Goal: Transaction & Acquisition: Purchase product/service

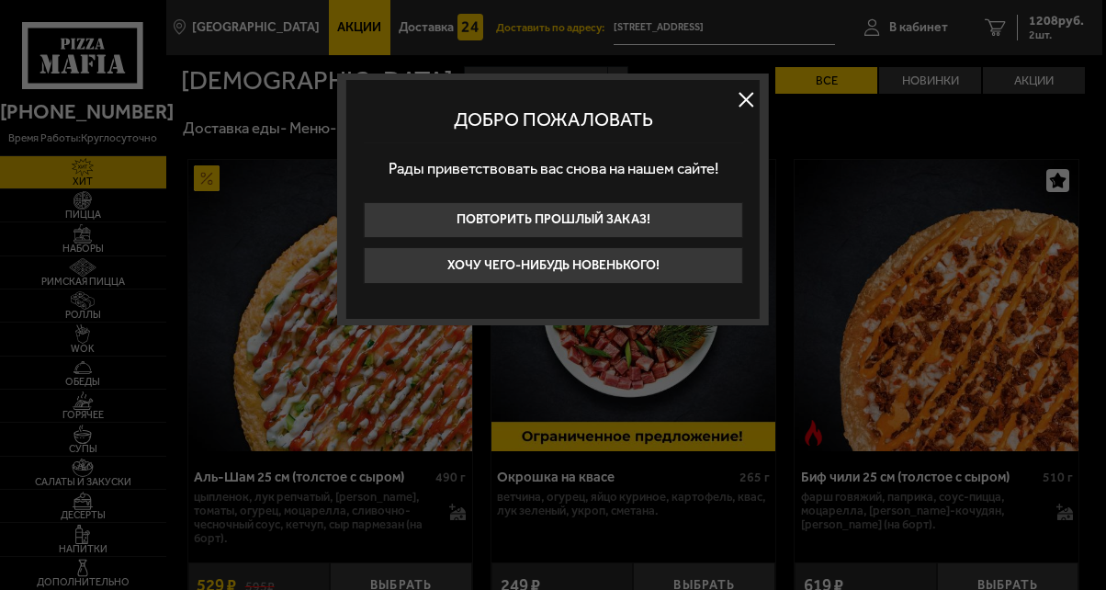
click at [743, 96] on button at bounding box center [746, 99] width 28 height 28
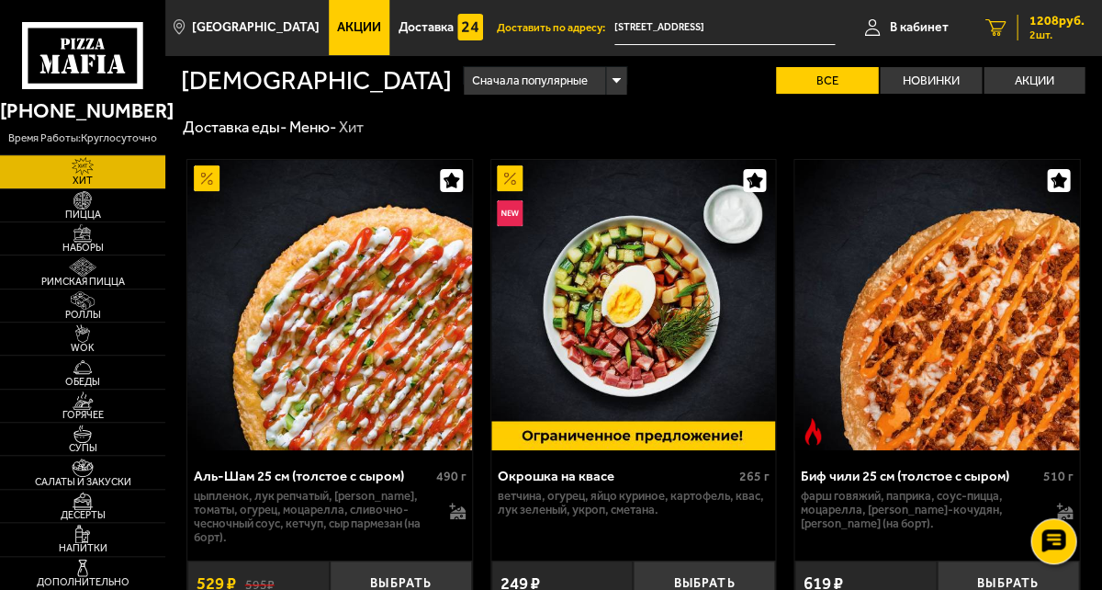
click at [1074, 21] on span "1208 руб." at bounding box center [1056, 21] width 55 height 13
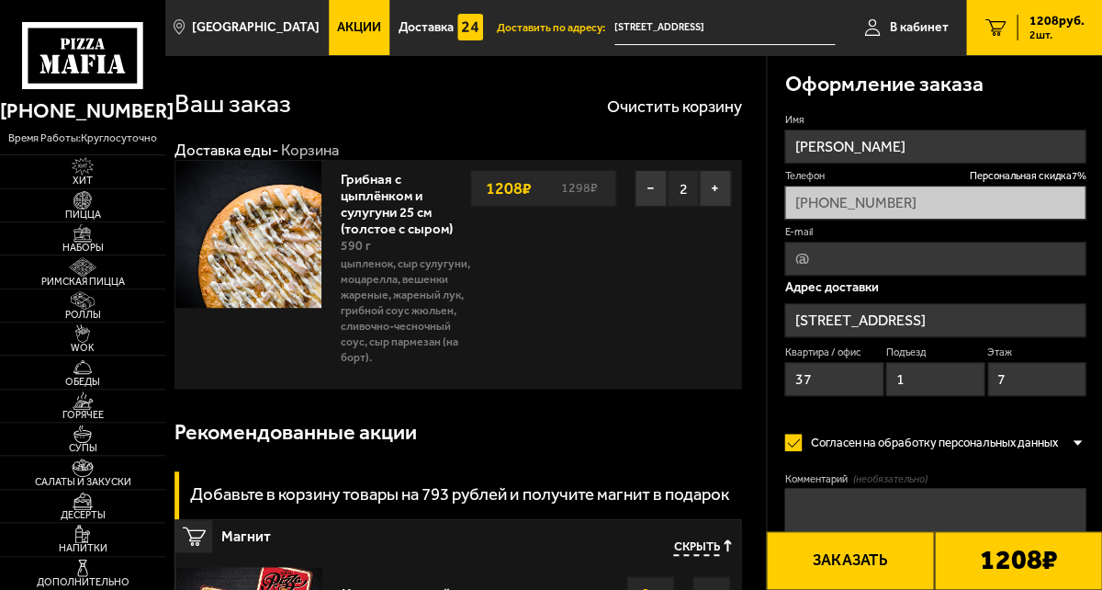
type input "[STREET_ADDRESS]"
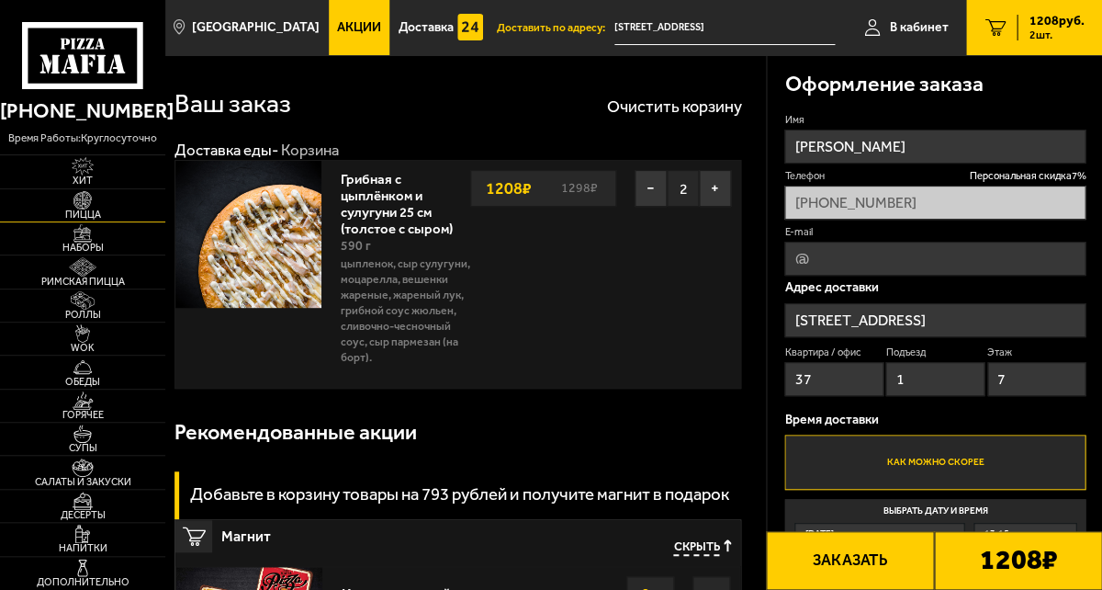
click at [103, 220] on span "Пицца" at bounding box center [82, 214] width 165 height 10
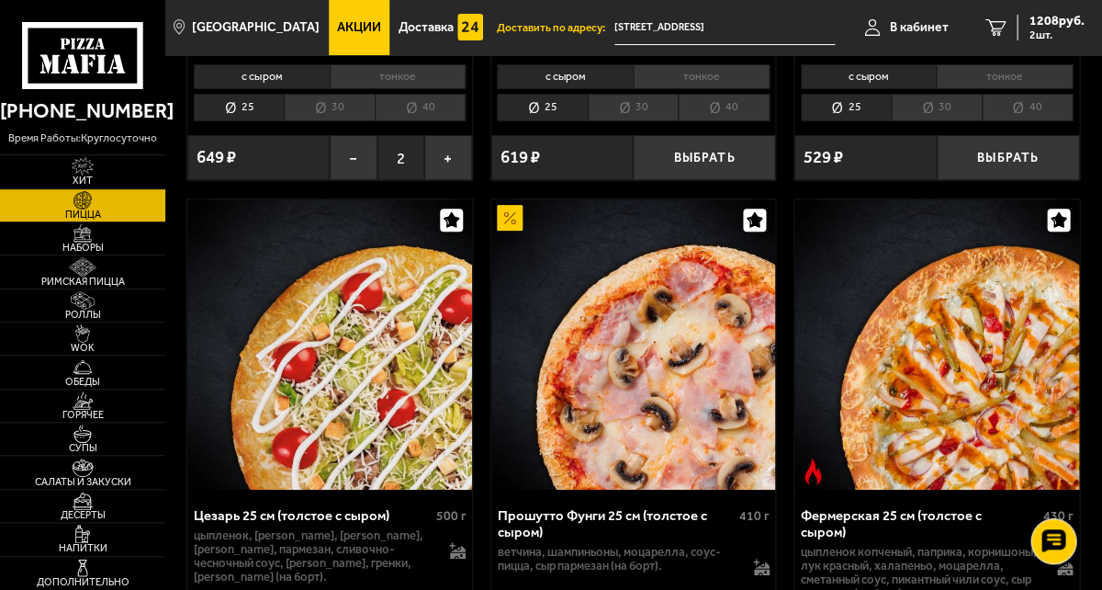
scroll to position [1662, 0]
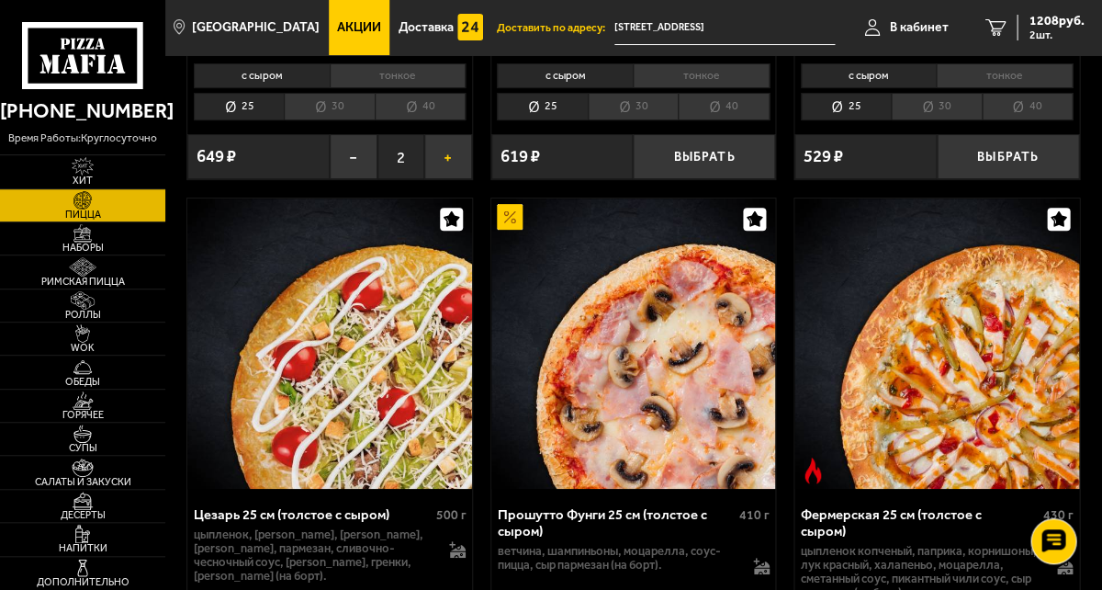
click at [448, 180] on button "+" at bounding box center [448, 157] width 48 height 46
click at [1071, 17] on span "1335 руб." at bounding box center [1056, 21] width 55 height 13
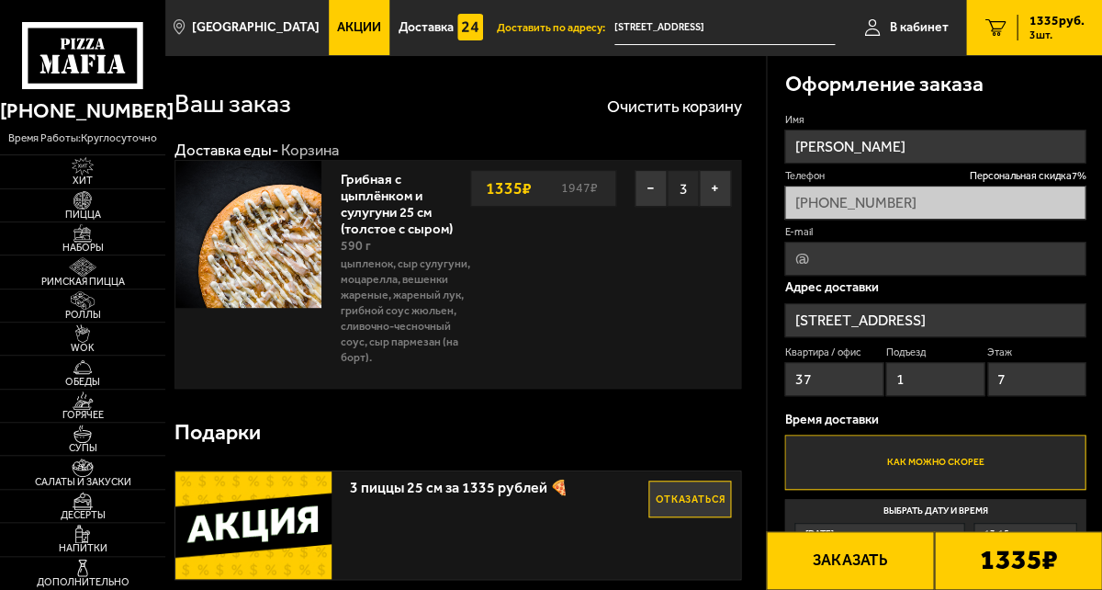
type input "[STREET_ADDRESS]"
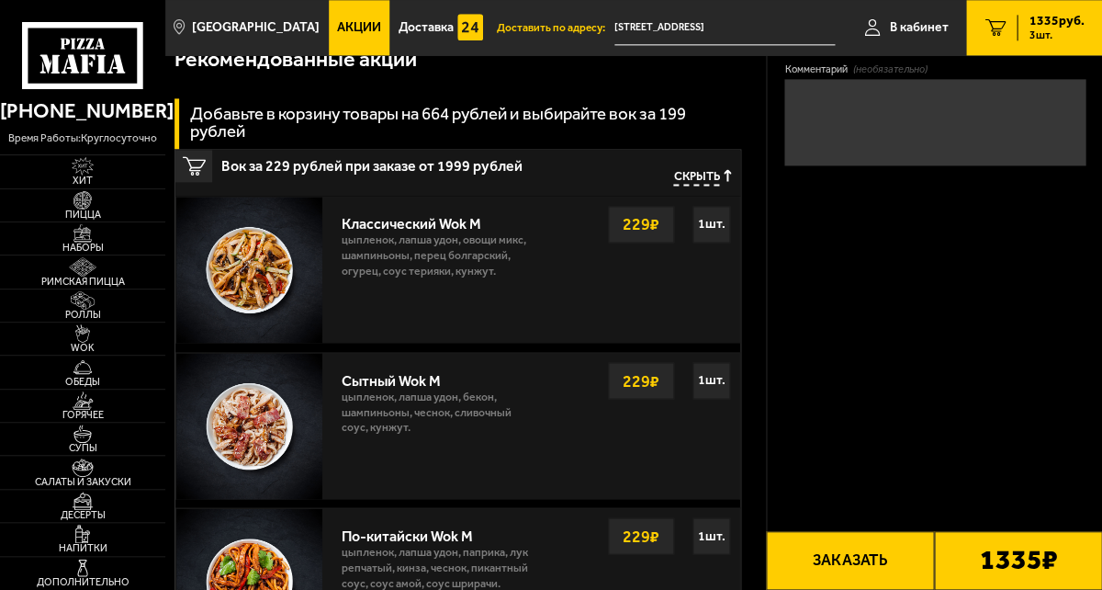
scroll to position [569, 0]
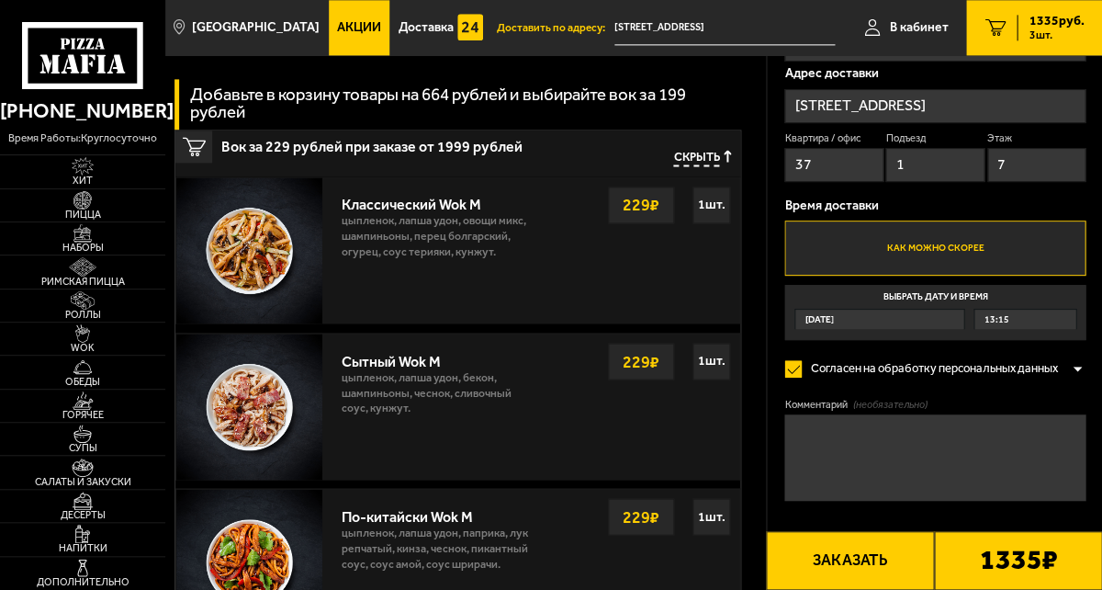
click at [976, 285] on label "Выбрать дату и время [DATE] 13:15" at bounding box center [935, 312] width 301 height 55
click at [0, 0] on input "Выбрать дату и время [DATE] 13:15" at bounding box center [0, 0] width 0 height 0
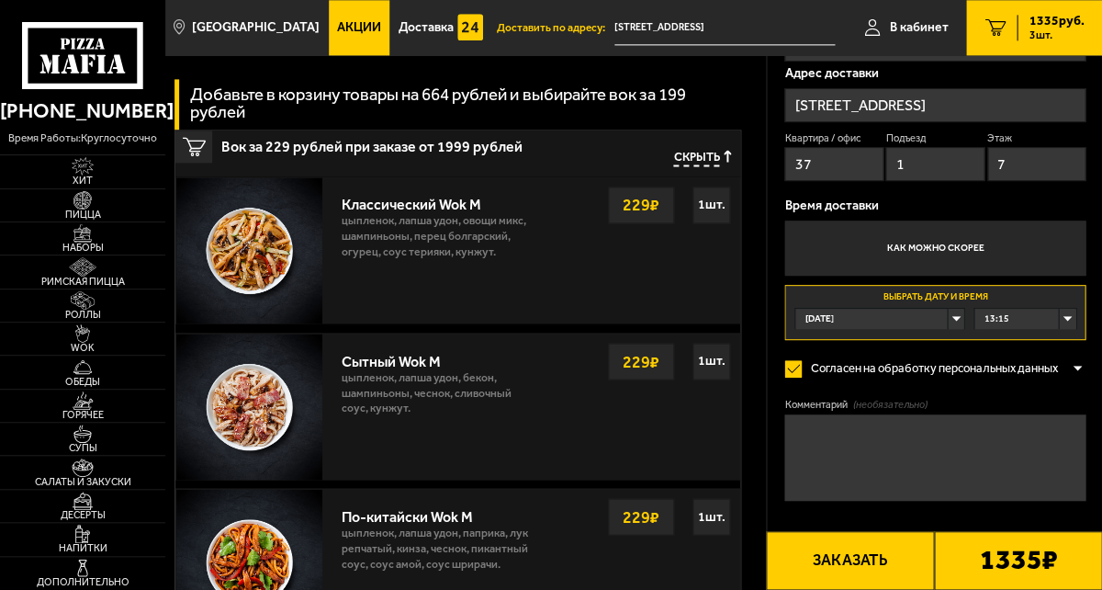
click at [1010, 309] on span "13:15" at bounding box center [997, 319] width 25 height 20
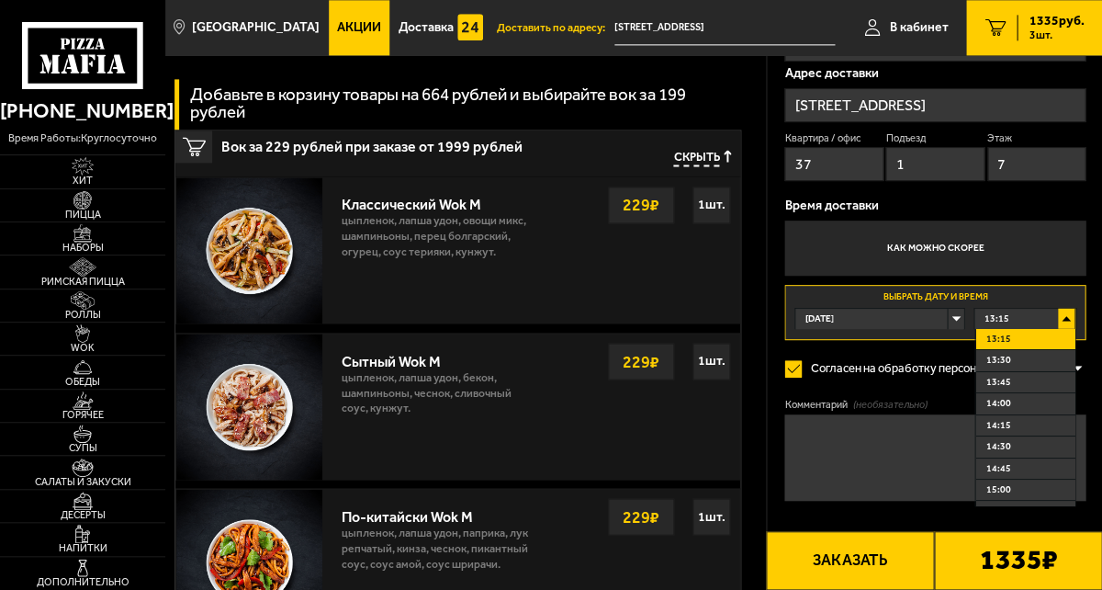
click at [1011, 333] on span "13:15" at bounding box center [998, 339] width 25 height 13
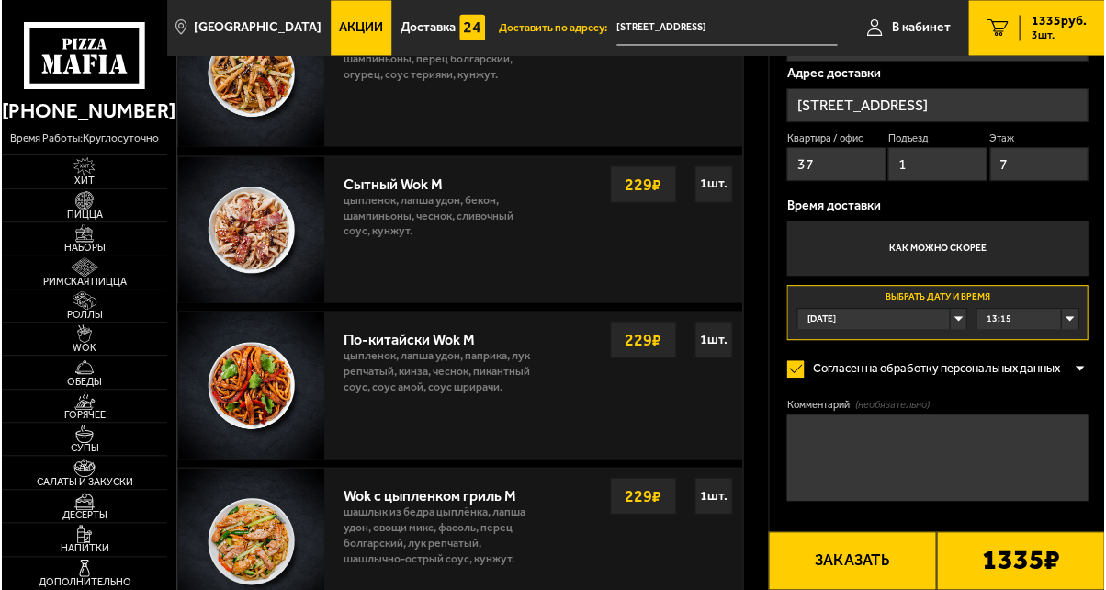
scroll to position [746, 0]
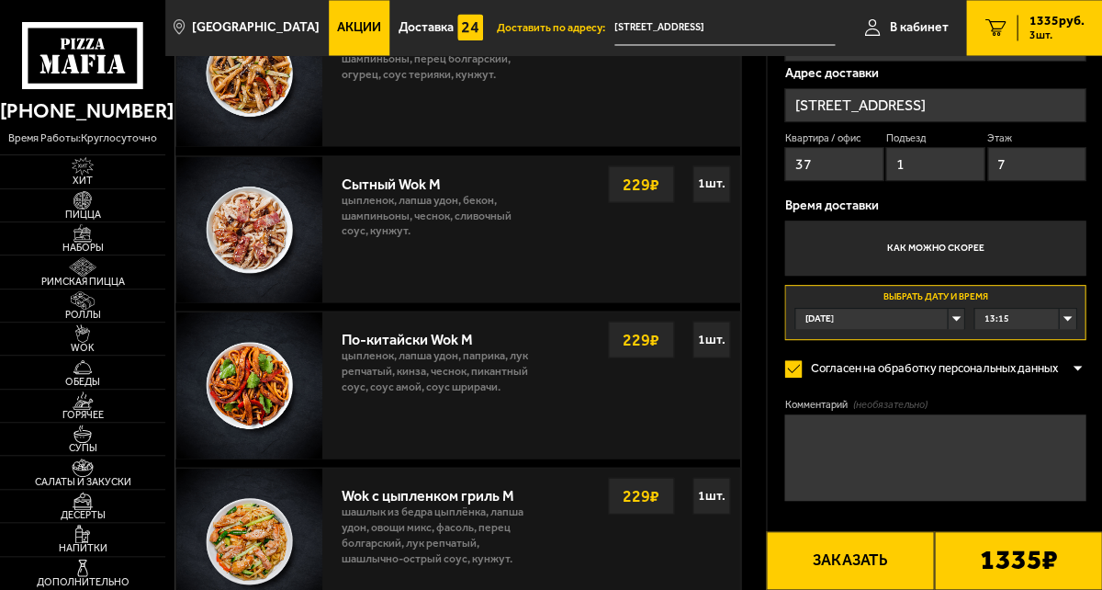
click at [875, 552] on button "Заказать" at bounding box center [850, 560] width 168 height 59
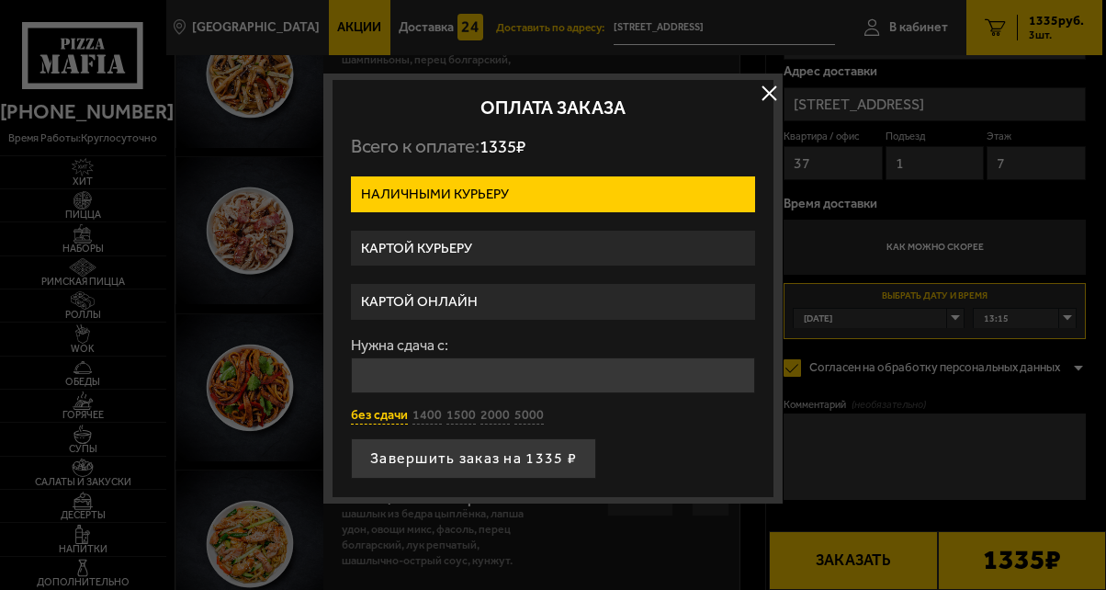
click at [380, 424] on button "без сдачи" at bounding box center [379, 415] width 57 height 17
type input "0"
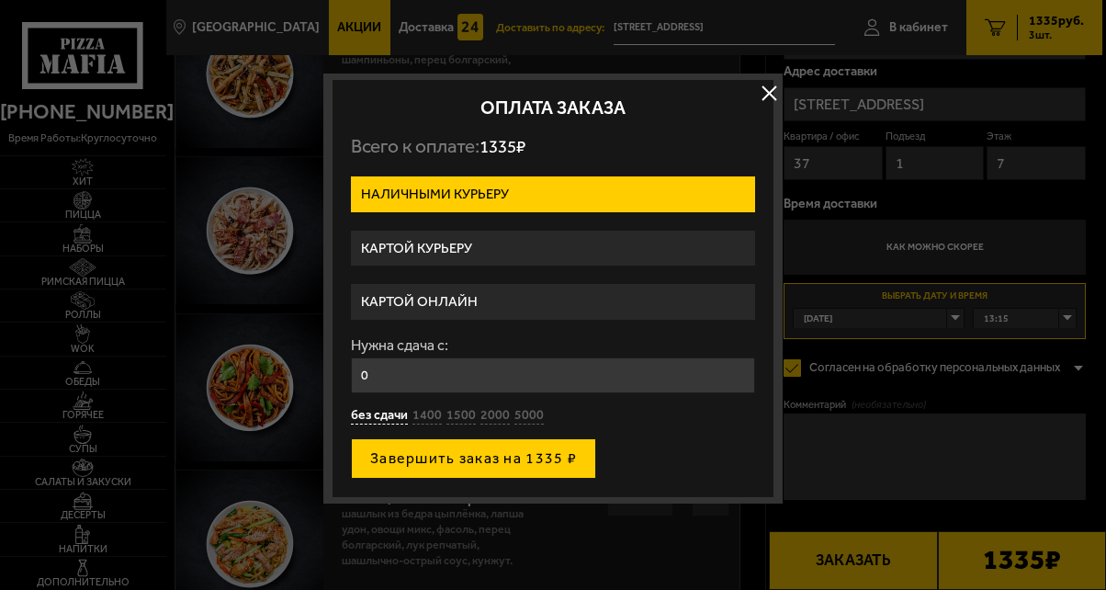
click at [432, 479] on button "Завершить заказ на 1335 ₽" at bounding box center [473, 458] width 245 height 40
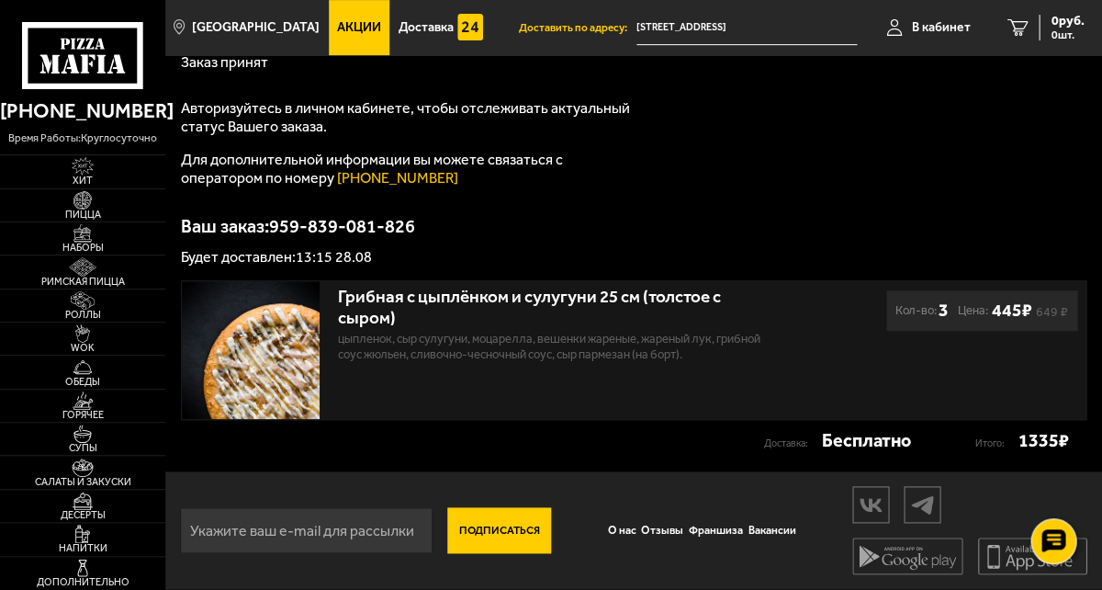
scroll to position [557, 0]
